Goal: Entertainment & Leisure: Consume media (video, audio)

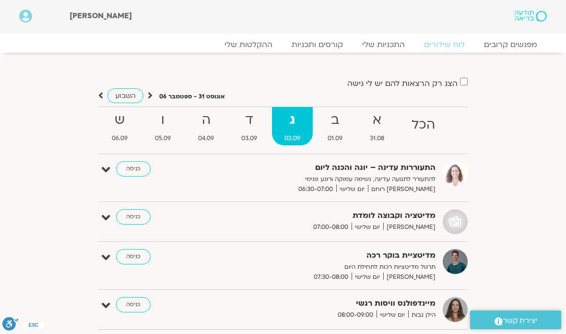
click at [339, 119] on strong "ב" at bounding box center [335, 120] width 40 height 22
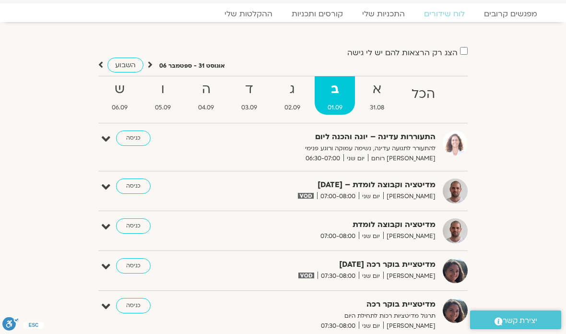
scroll to position [40, 0]
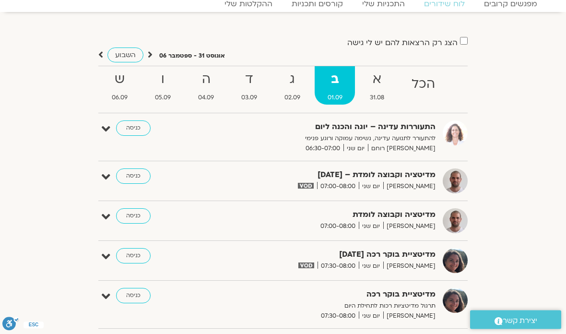
click at [132, 176] on link "כניסה" at bounding box center [133, 176] width 35 height 15
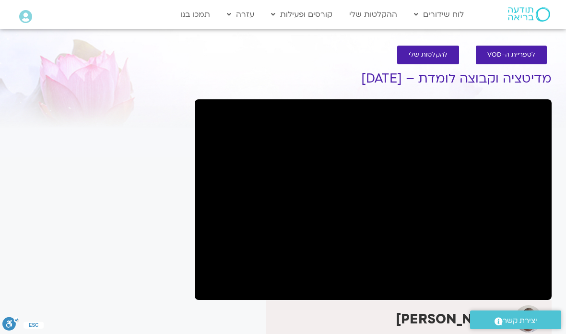
click at [446, 11] on link "לוח שידורים" at bounding box center [438, 14] width 59 height 18
click at [487, 33] on link "לוח שידורים יומי" at bounding box center [461, 34] width 105 height 22
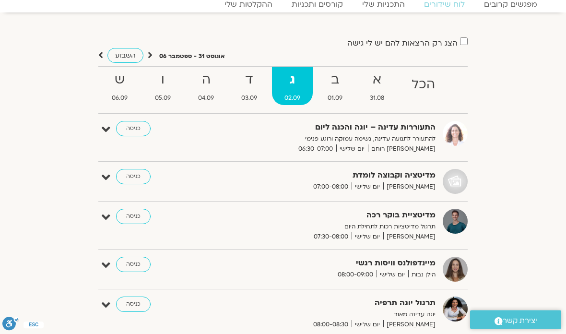
scroll to position [40, 0]
click at [338, 80] on strong "ב" at bounding box center [335, 80] width 40 height 22
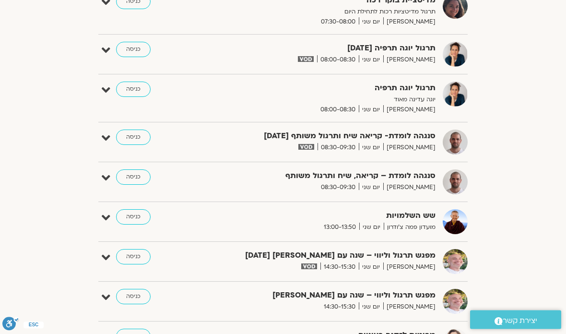
scroll to position [335, 0]
click at [135, 131] on link "כניסה" at bounding box center [133, 136] width 35 height 15
